Goal: Task Accomplishment & Management: Manage account settings

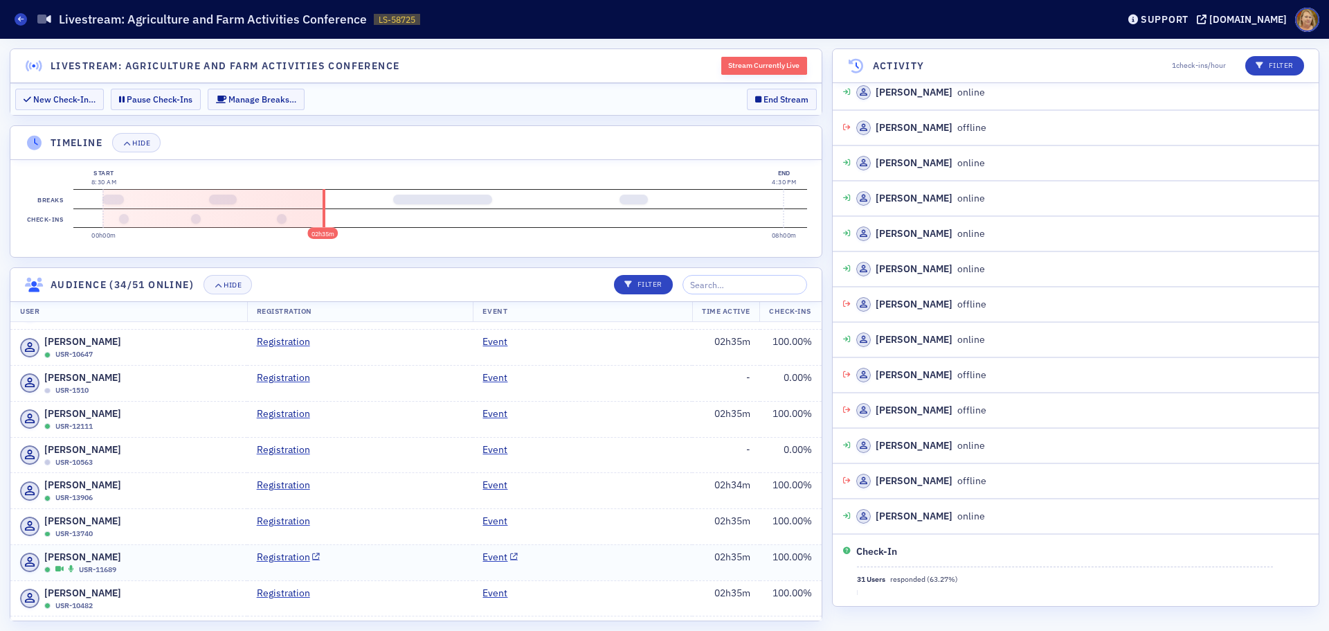
scroll to position [5551, 0]
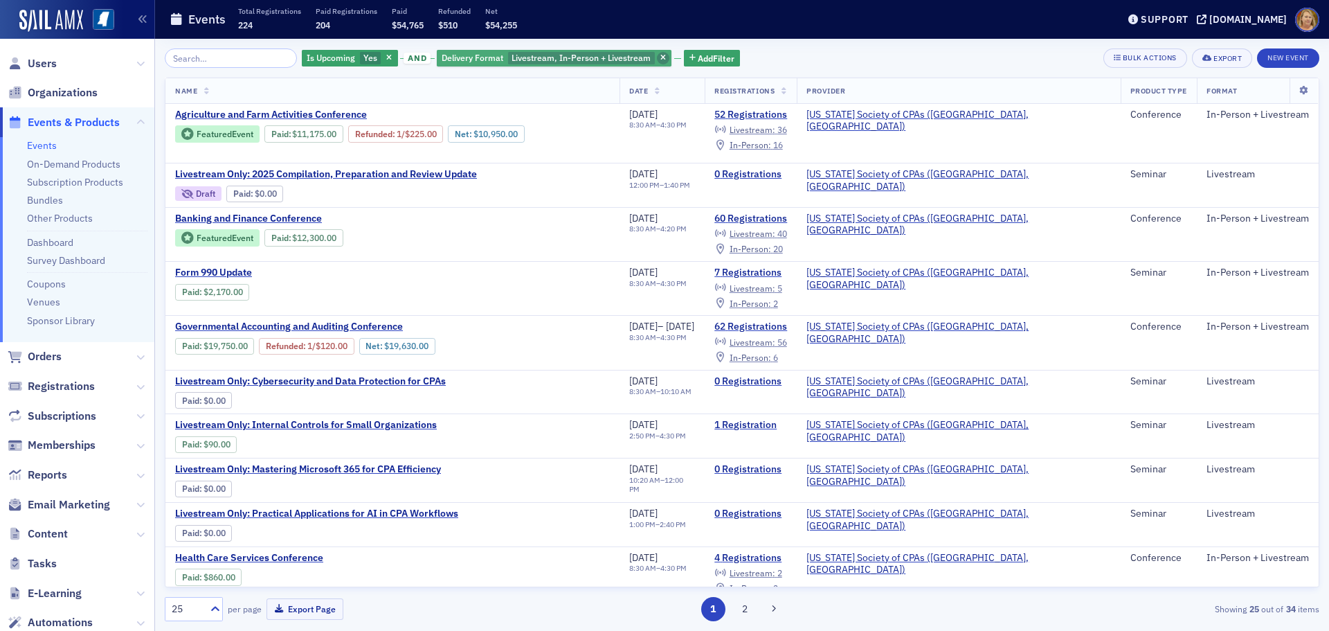
click at [660, 59] on icon "button" at bounding box center [663, 59] width 6 height 8
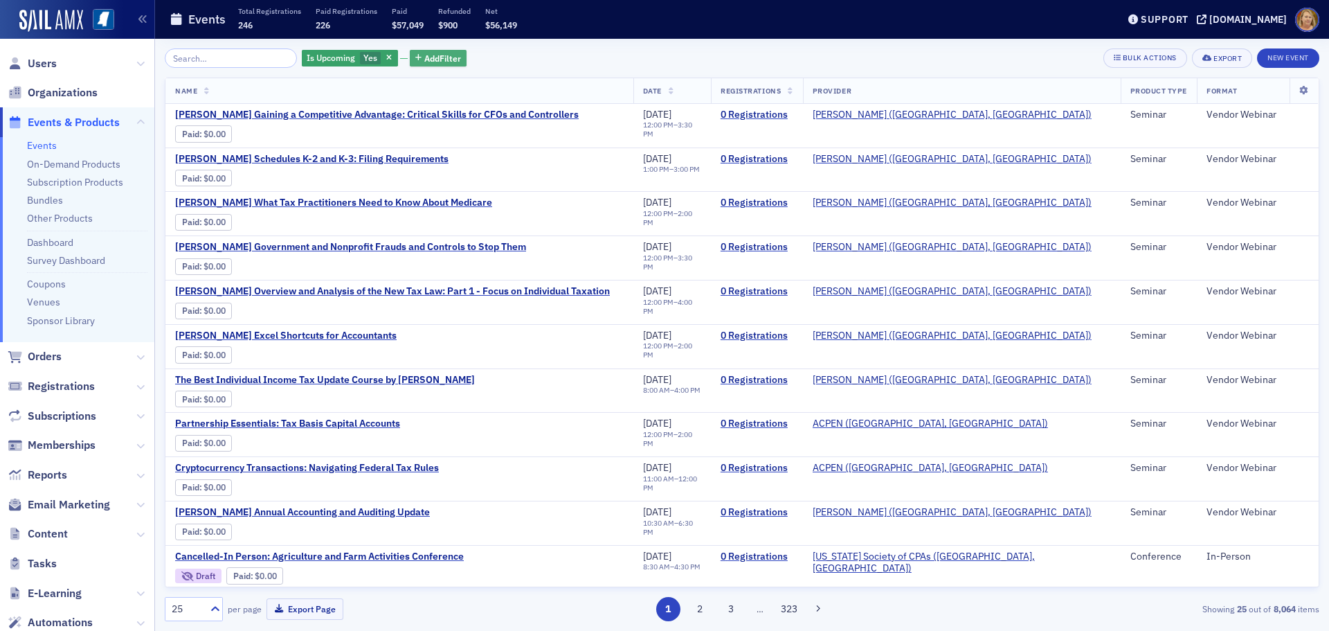
click at [442, 62] on span "Add Filter" at bounding box center [442, 58] width 37 height 12
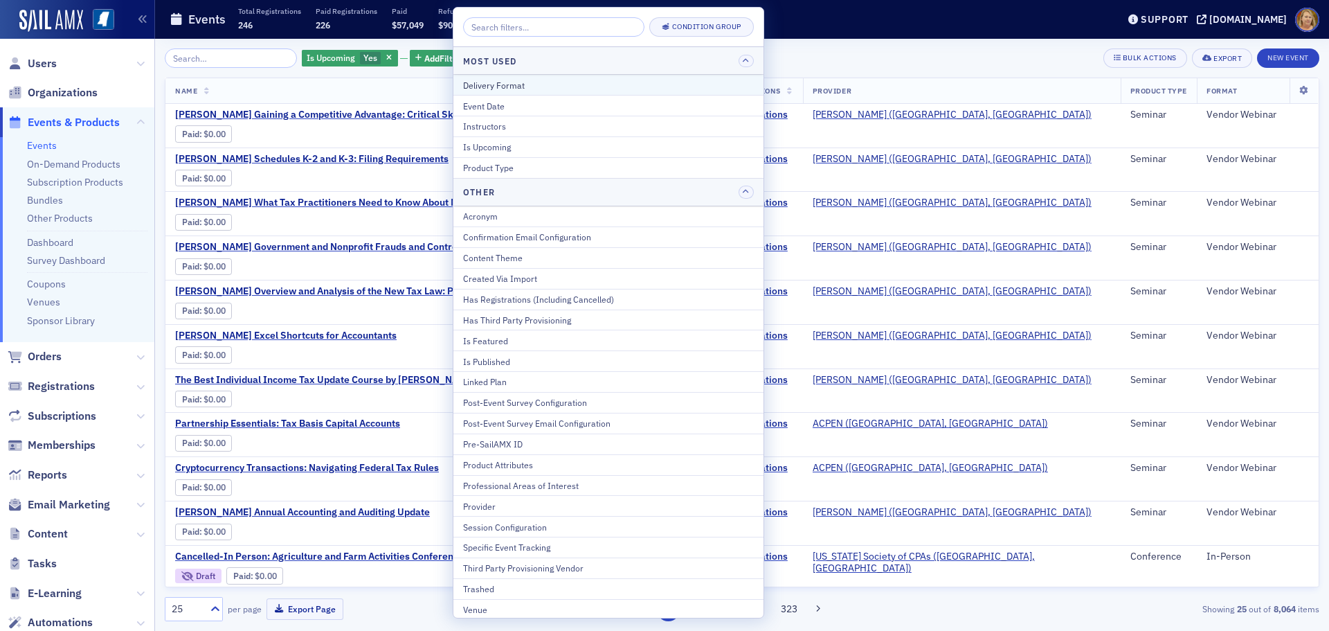
click at [485, 89] on div "Delivery Format" at bounding box center [608, 85] width 291 height 12
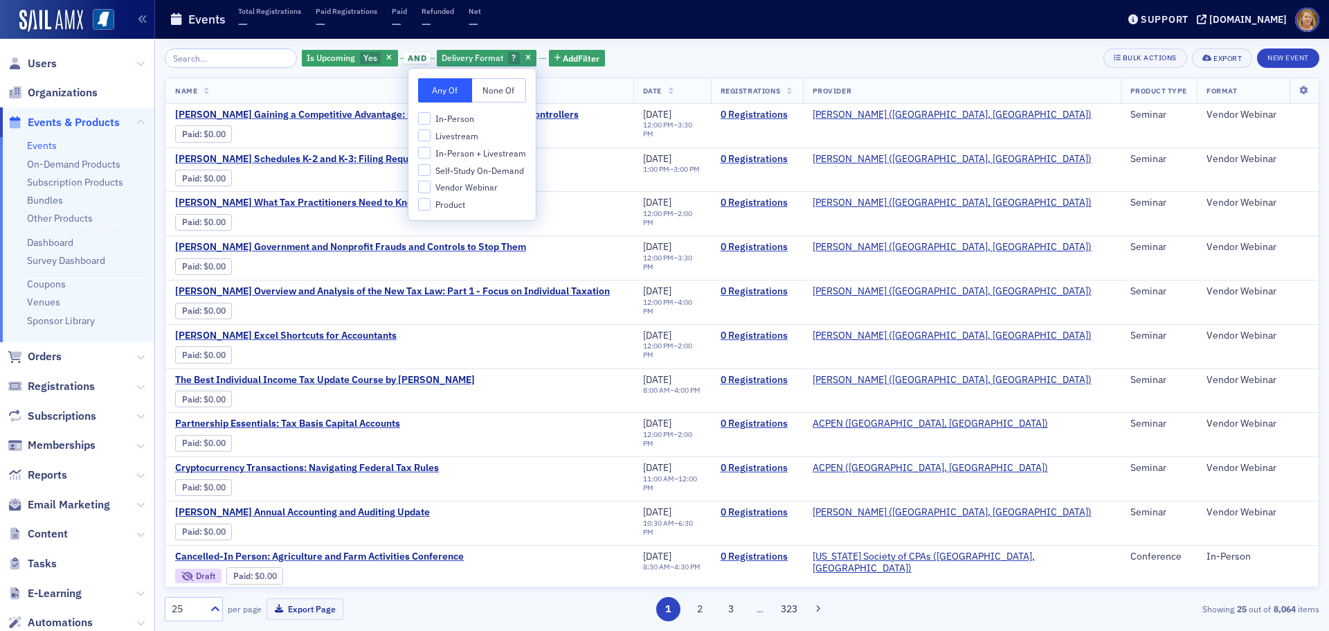
click at [480, 189] on span "Vendor Webinar" at bounding box center [466, 187] width 62 height 12
click at [431, 189] on input "Vendor Webinar" at bounding box center [424, 187] width 12 height 12
checkbox input "true"
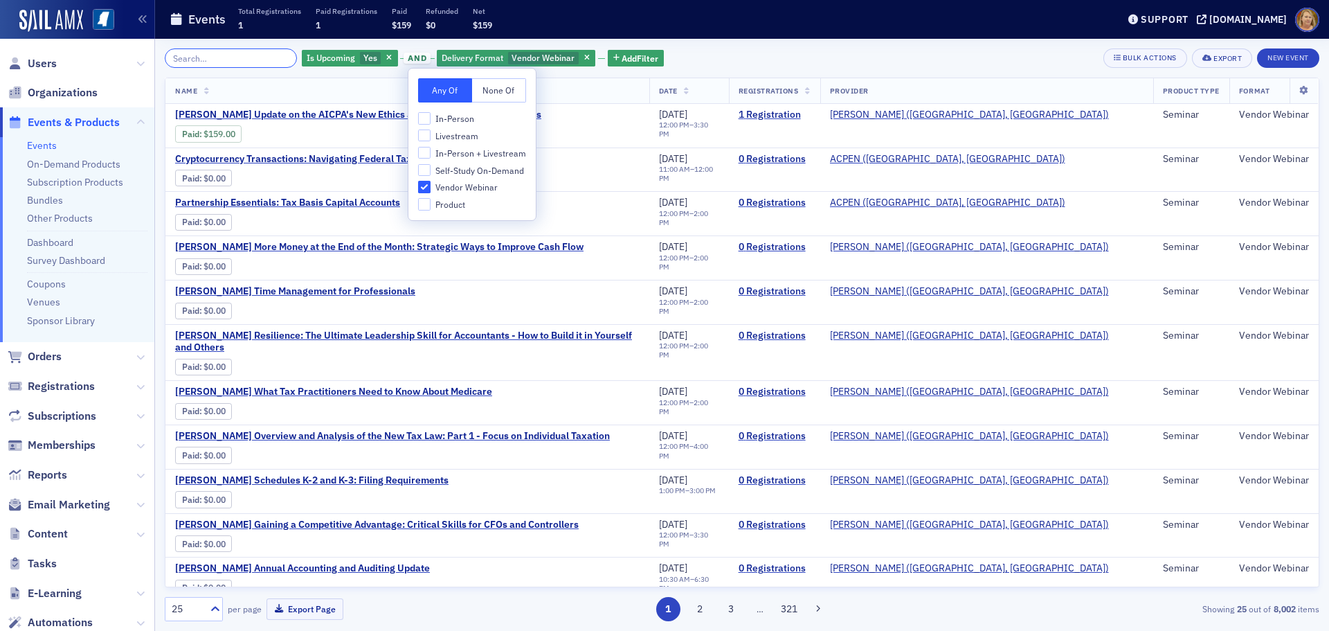
click at [227, 62] on input "search" at bounding box center [231, 57] width 132 height 19
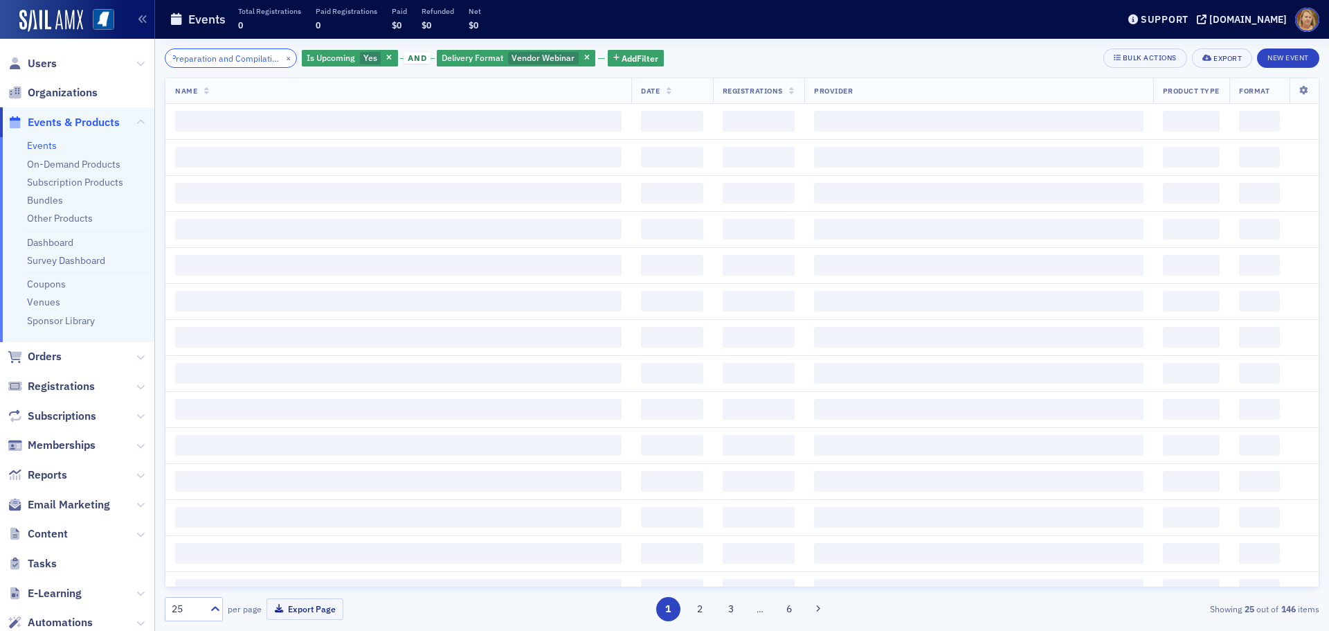
scroll to position [0, 16]
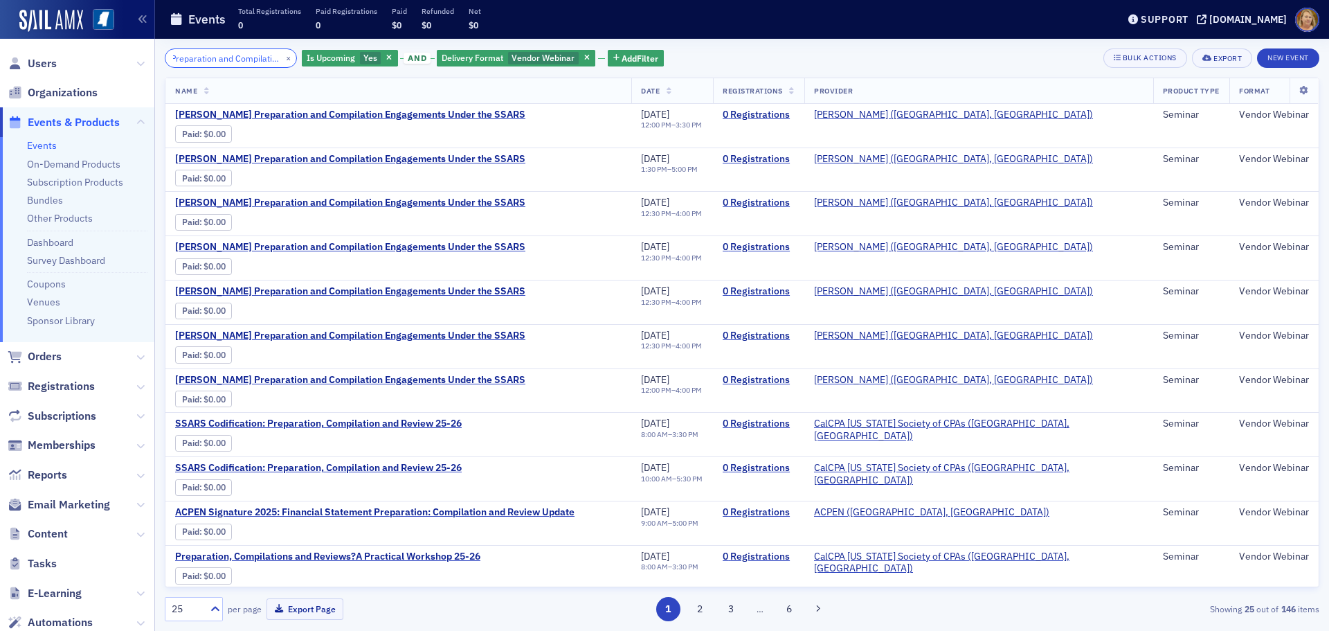
scroll to position [0, 18]
type input "Preparation and Compilation"
click at [478, 380] on span "[PERSON_NAME] Preparation and Compilation Engagements Under the SSARS" at bounding box center [350, 380] width 350 height 12
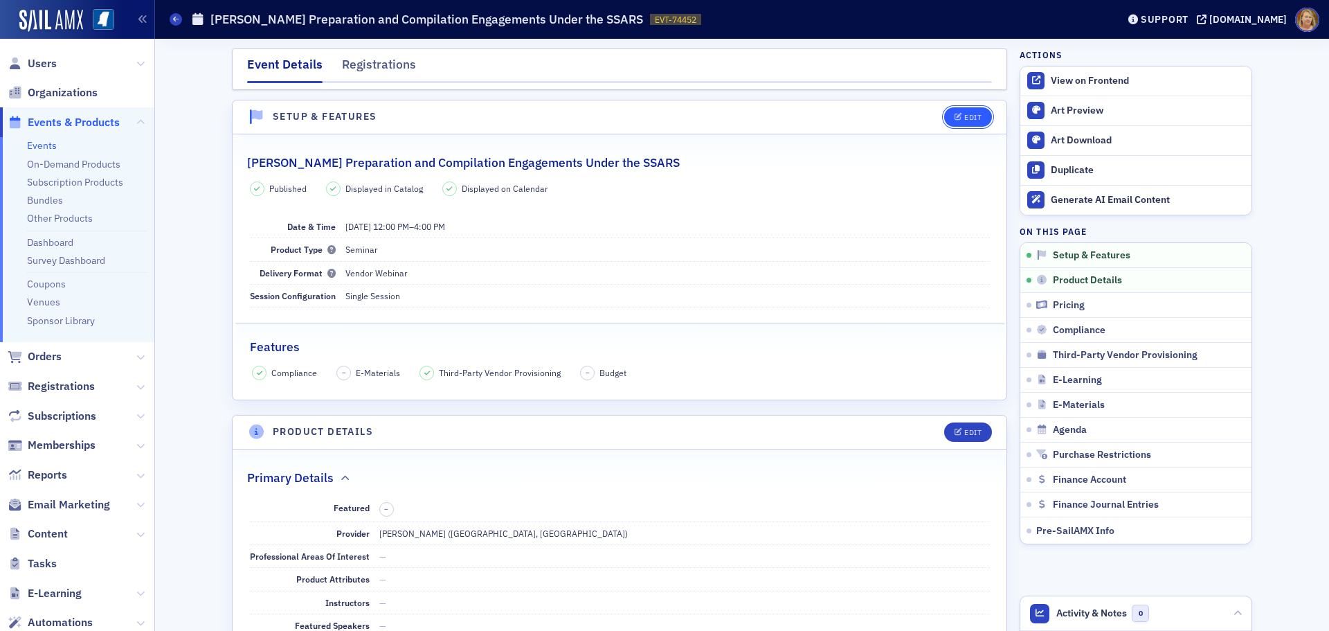
click at [957, 120] on icon "button" at bounding box center [958, 118] width 8 height 8
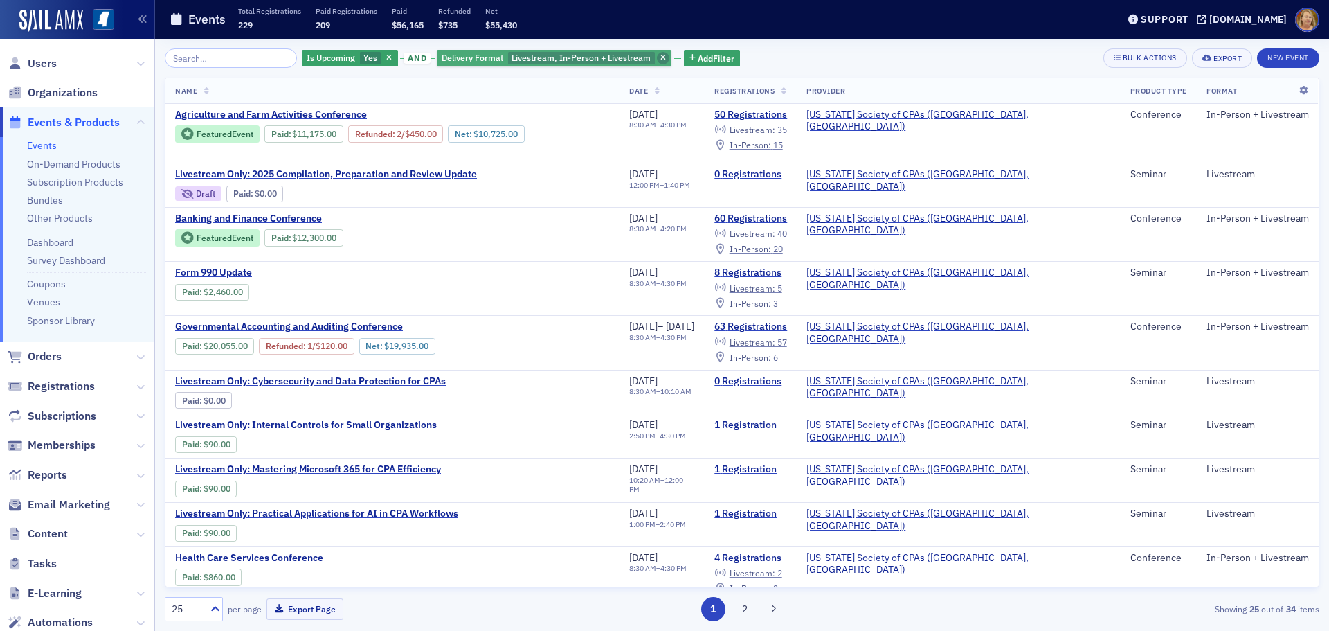
click at [660, 57] on icon "button" at bounding box center [663, 59] width 6 height 8
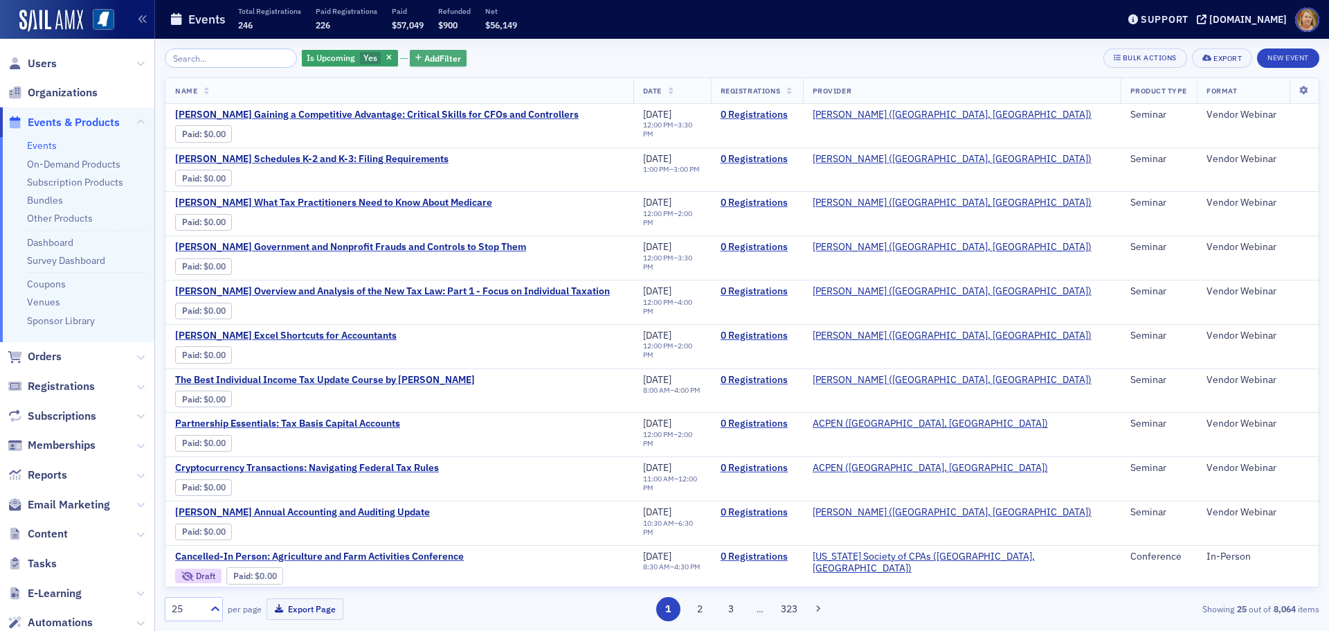
click at [430, 54] on span "Add Filter" at bounding box center [442, 58] width 37 height 12
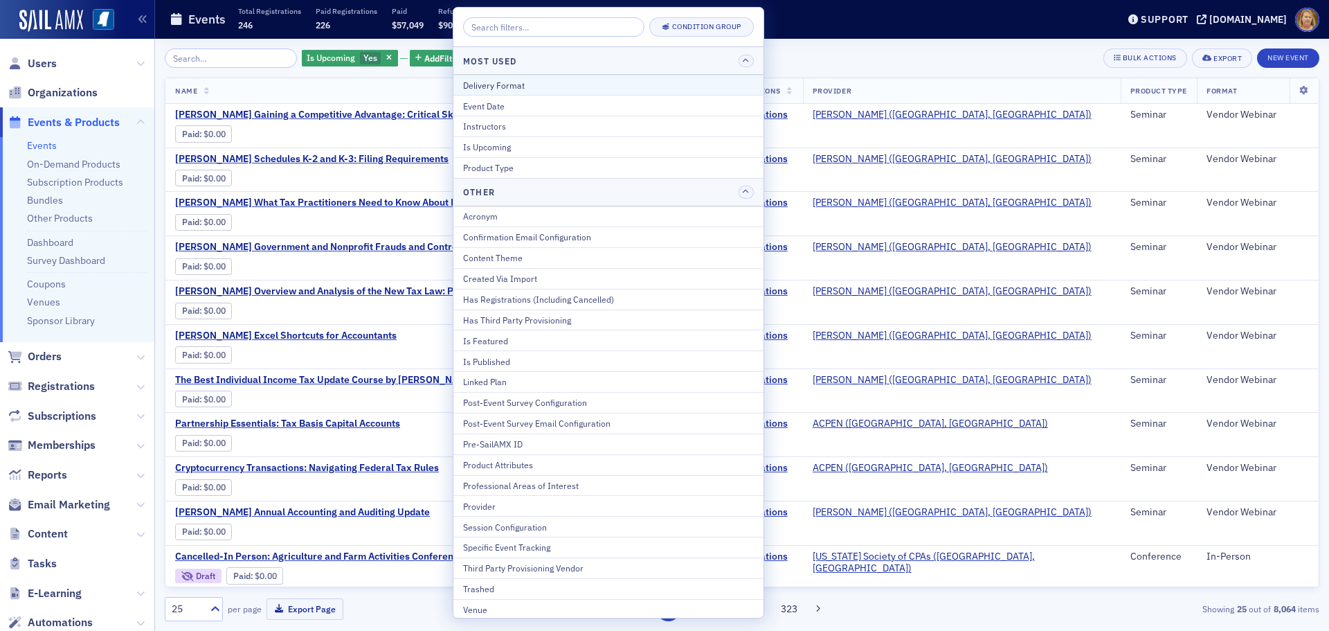
click at [473, 79] on div "Delivery Format" at bounding box center [608, 85] width 291 height 12
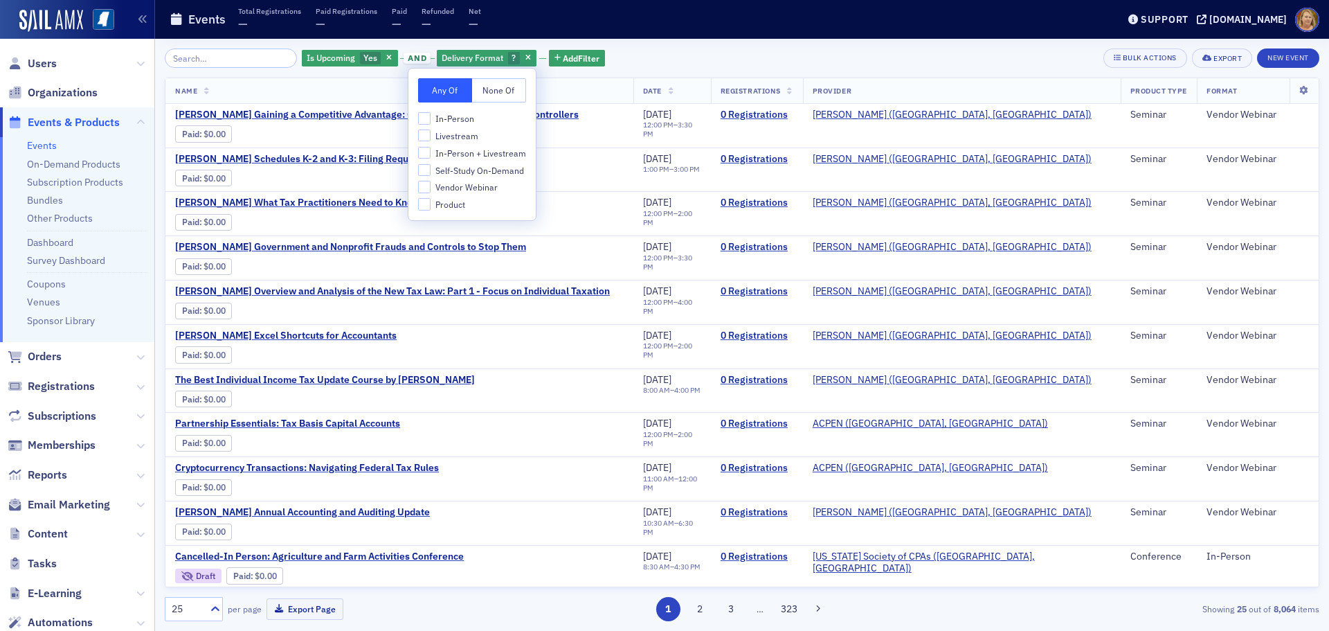
click at [485, 188] on span "Vendor Webinar" at bounding box center [466, 187] width 62 height 12
click at [431, 188] on input "Vendor Webinar" at bounding box center [424, 187] width 12 height 12
checkbox input "true"
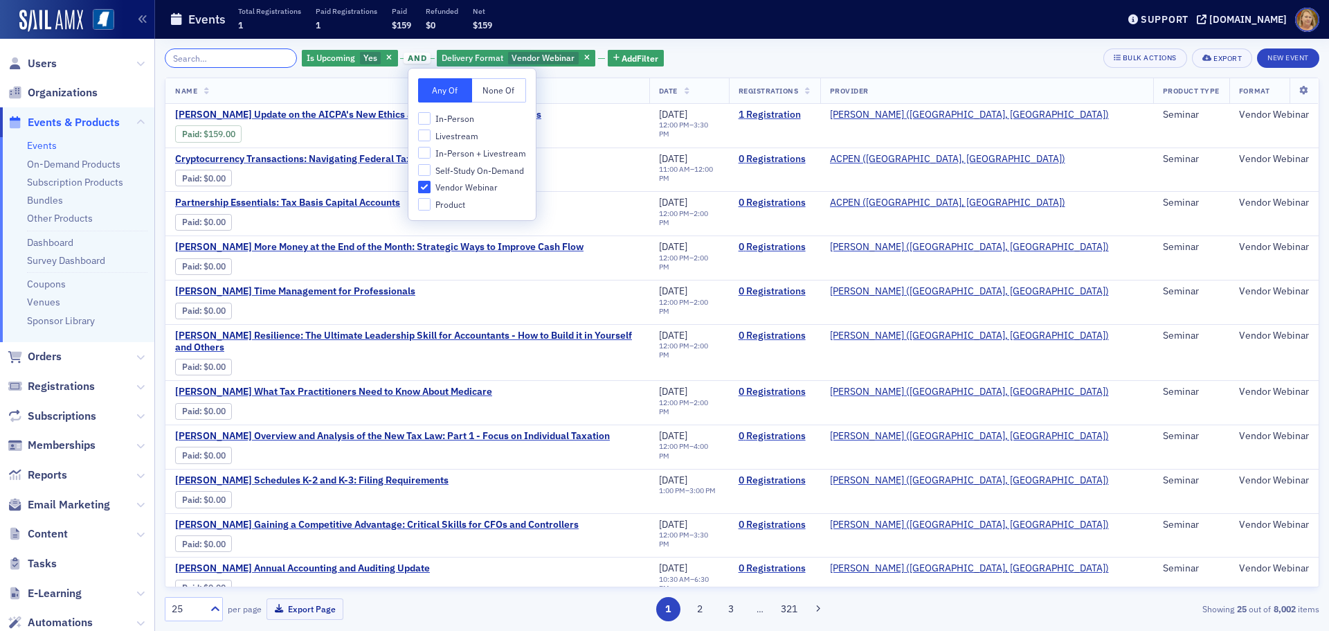
click at [241, 62] on input "search" at bounding box center [231, 57] width 132 height 19
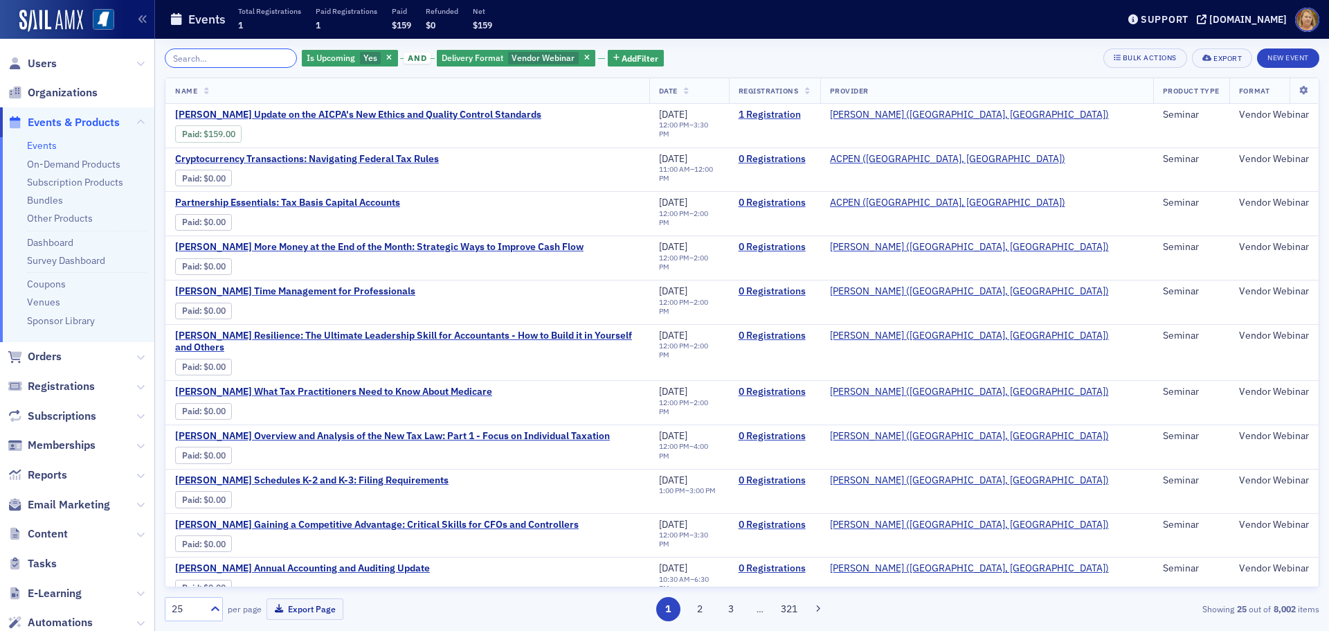
type input "s"
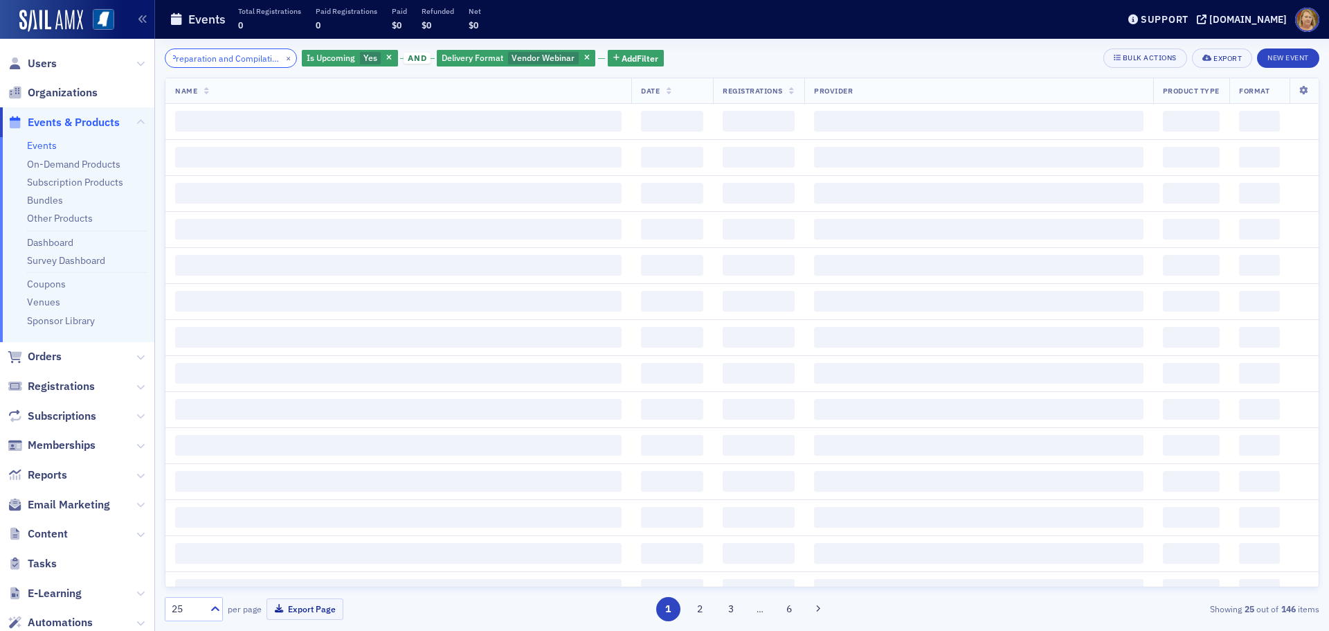
scroll to position [0, 18]
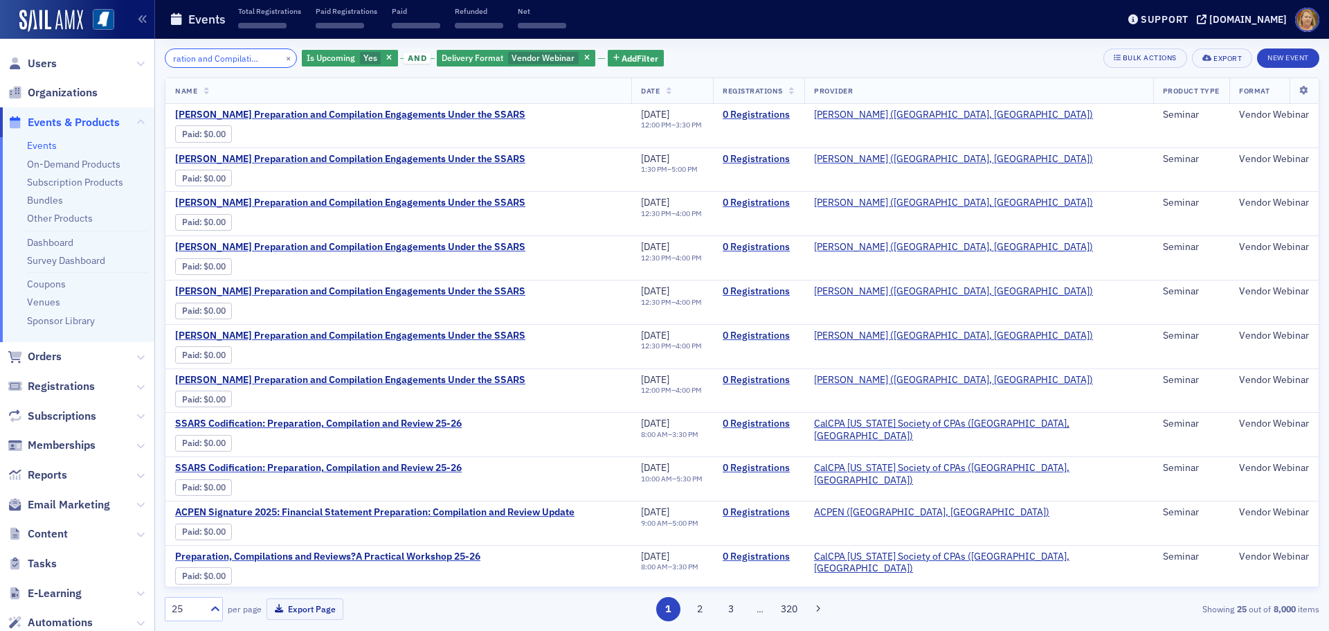
scroll to position [0, 37]
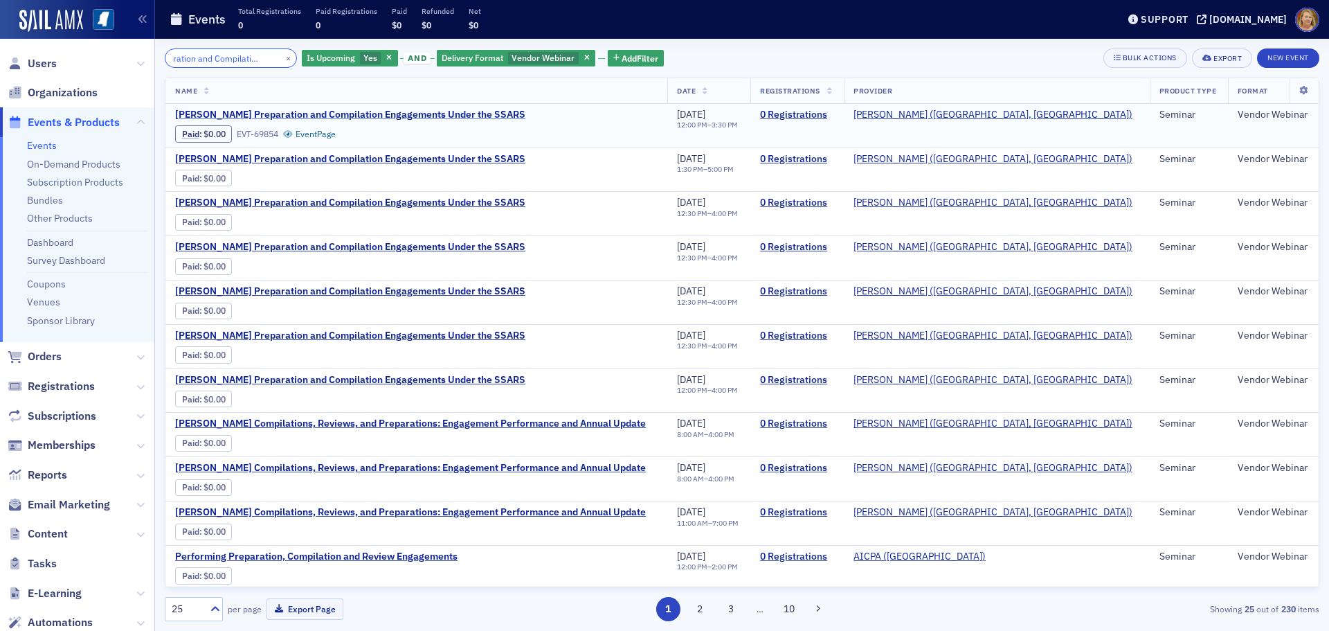
type input "Preparation and Compilation Enga"
click at [444, 111] on span "[PERSON_NAME] Preparation and Compilation Engagements Under the SSARS" at bounding box center [350, 115] width 350 height 12
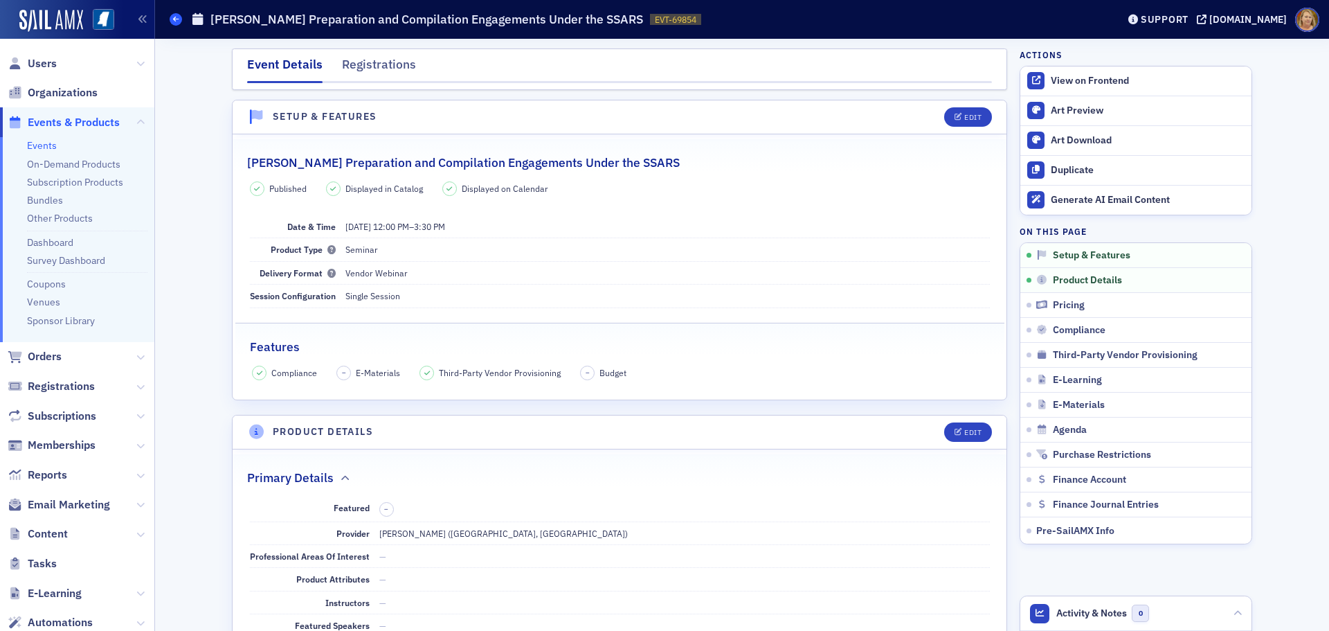
click at [170, 21] on span at bounding box center [176, 19] width 12 height 12
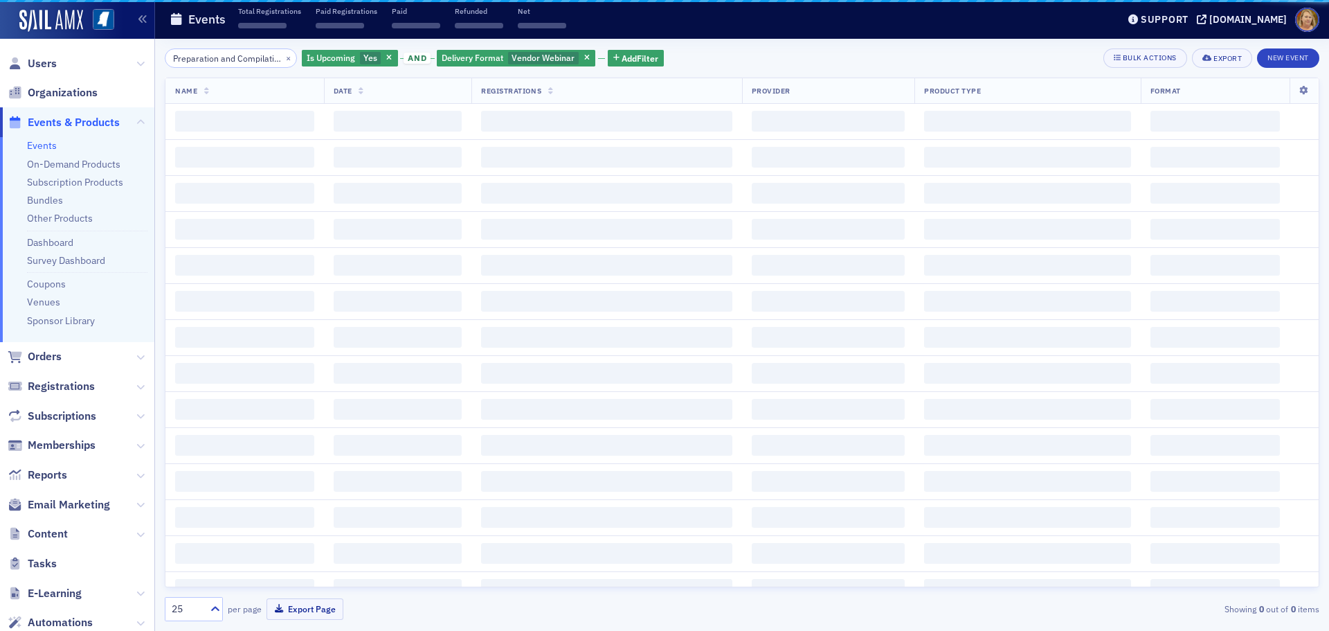
scroll to position [0, 37]
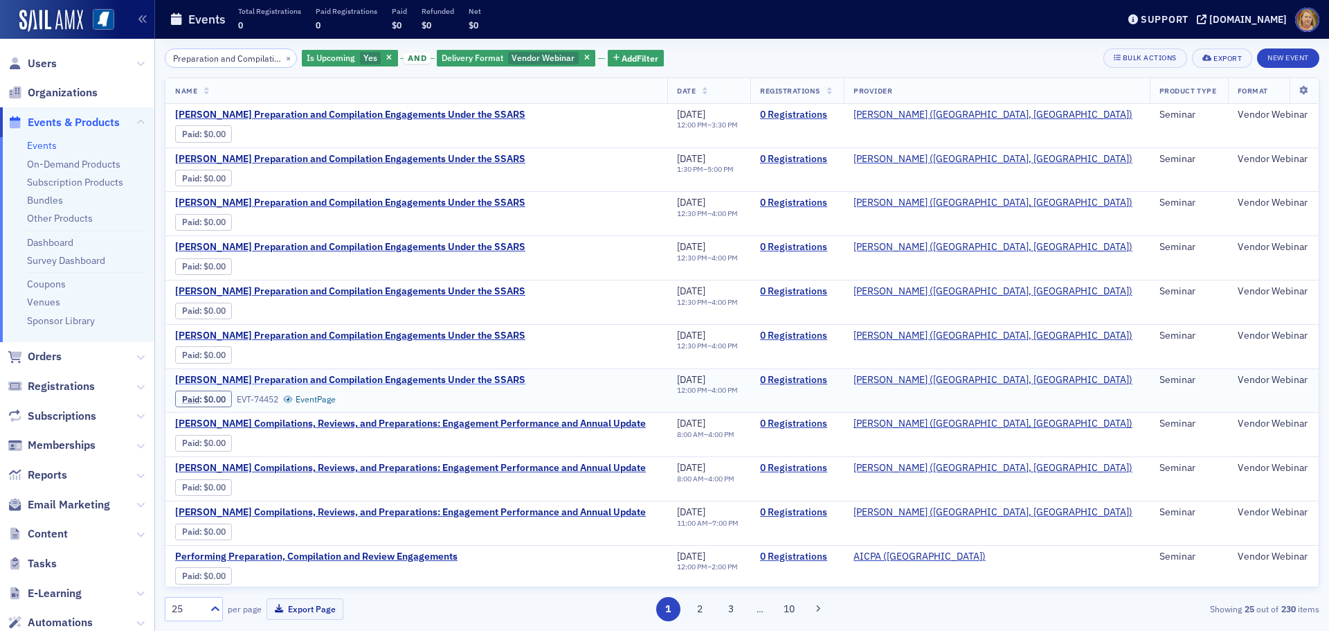
click at [480, 377] on span "[PERSON_NAME] Preparation and Compilation Engagements Under the SSARS" at bounding box center [350, 380] width 350 height 12
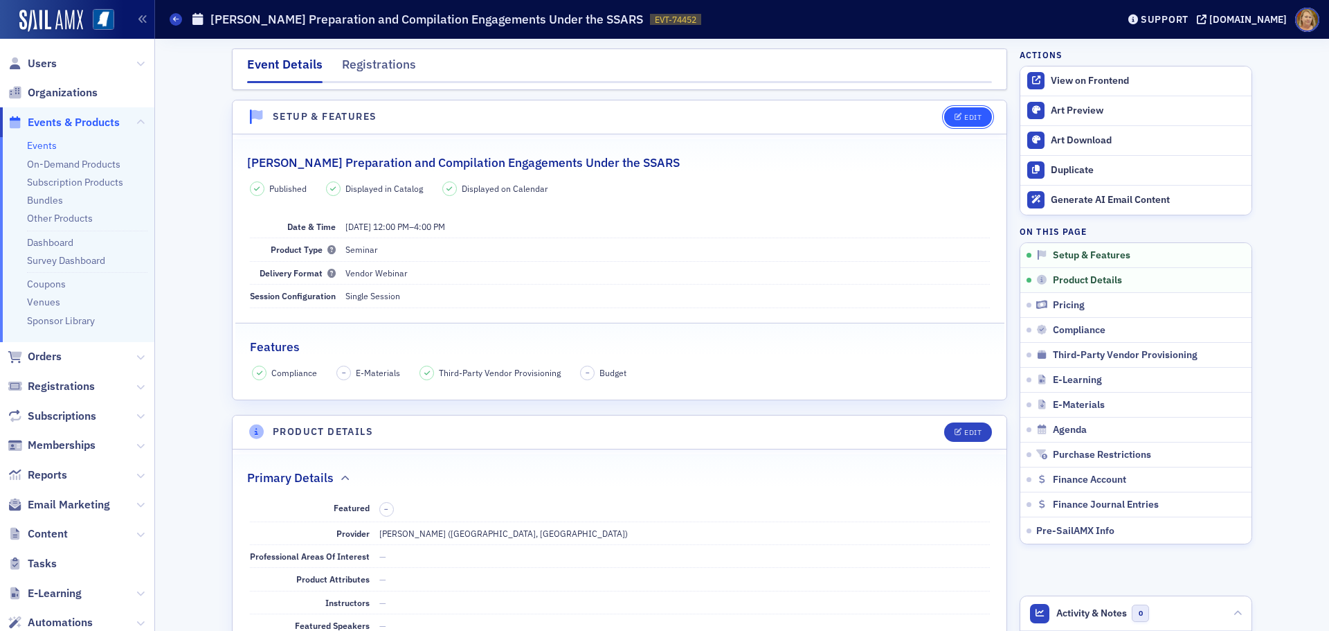
click at [964, 118] on div "Edit" at bounding box center [972, 118] width 17 height 8
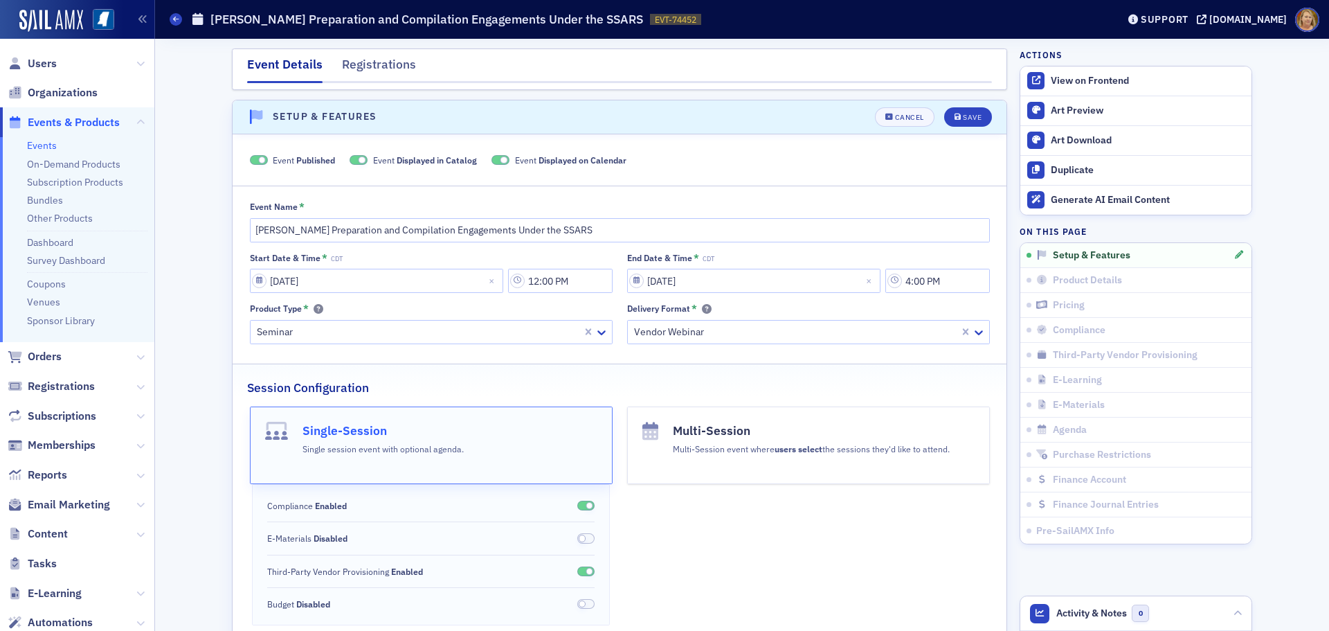
scroll to position [19, 0]
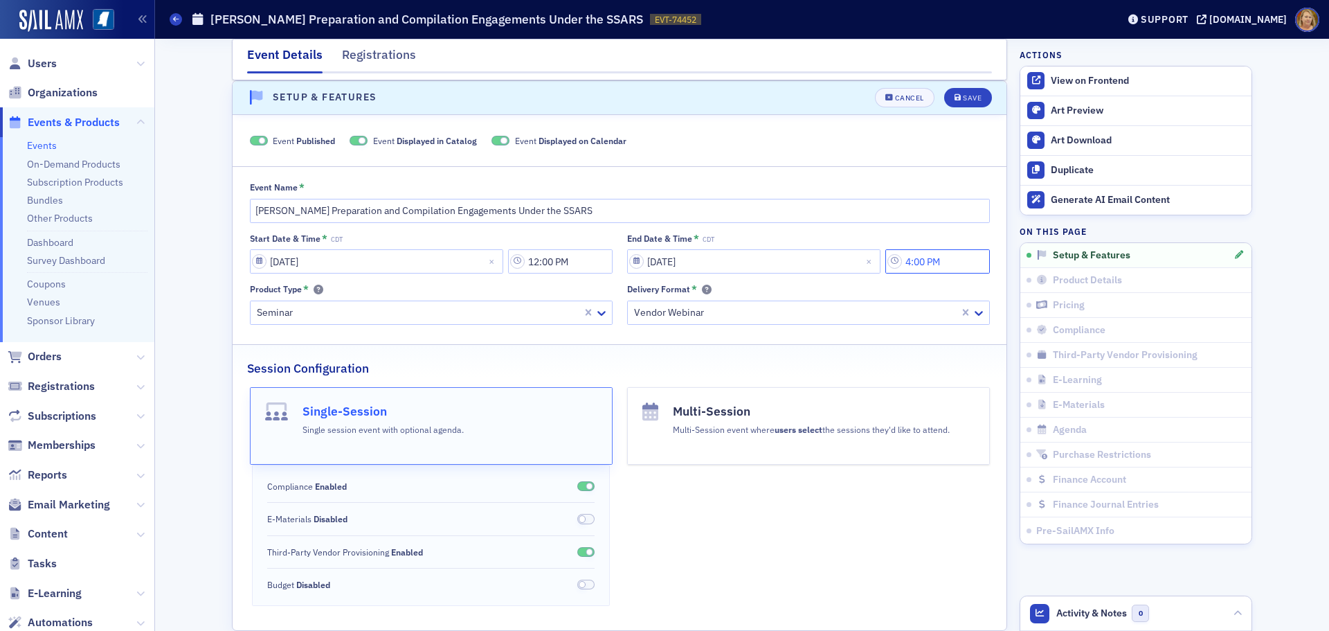
click at [923, 257] on input "4:00 PM" at bounding box center [937, 261] width 105 height 24
click at [761, 269] on icon at bounding box center [759, 262] width 14 height 14
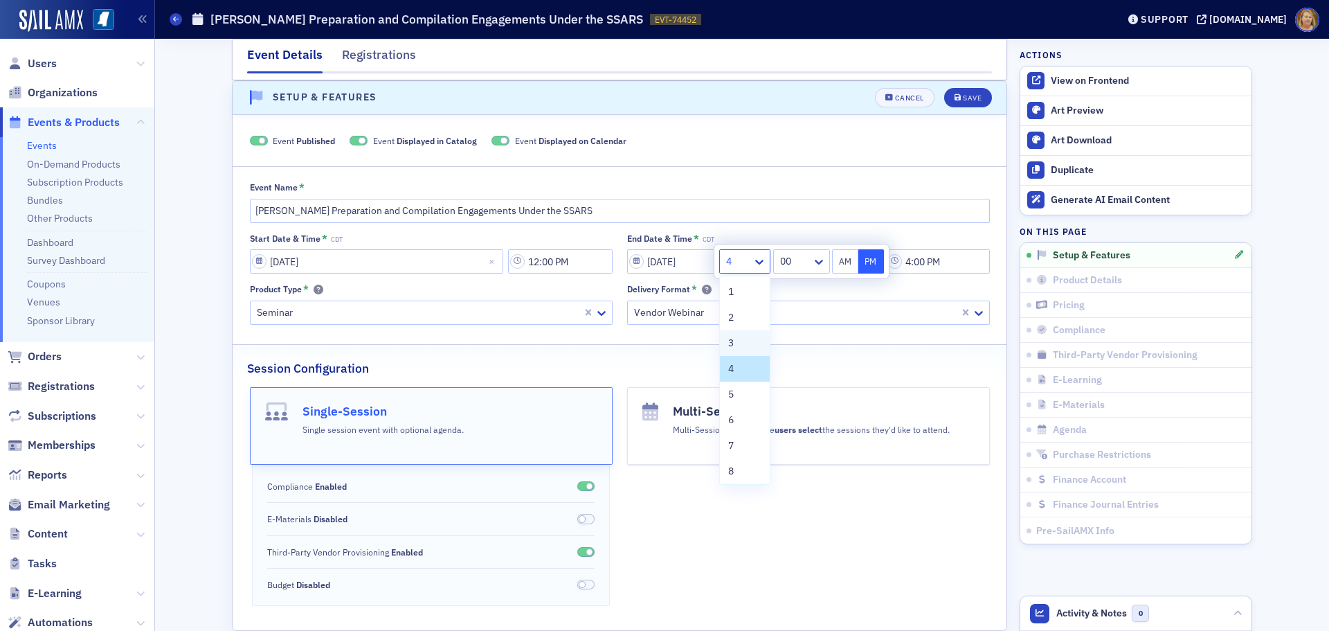
click at [751, 339] on div "3" at bounding box center [745, 343] width 50 height 26
click at [819, 265] on icon at bounding box center [819, 262] width 14 height 14
click at [799, 363] on div "30" at bounding box center [800, 368] width 39 height 15
type input "3:30 PM"
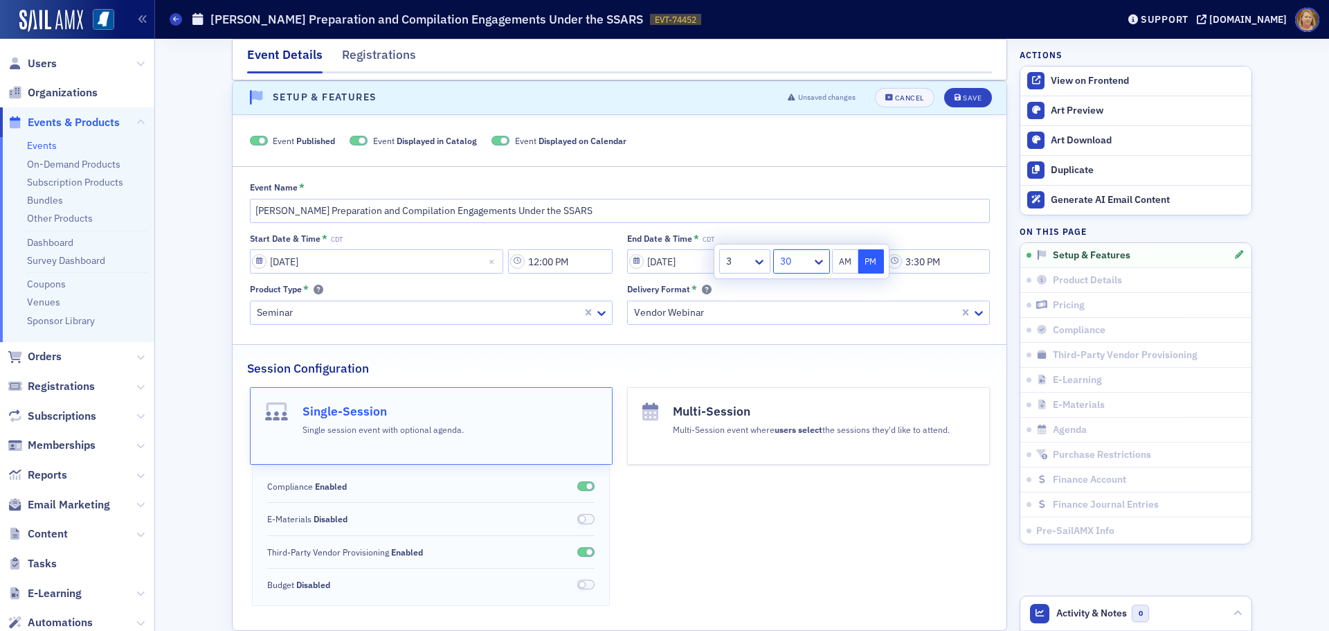
click at [870, 263] on button "PM" at bounding box center [871, 261] width 26 height 24
click at [965, 96] on div "Save" at bounding box center [972, 98] width 19 height 8
